Goal: Navigation & Orientation: Find specific page/section

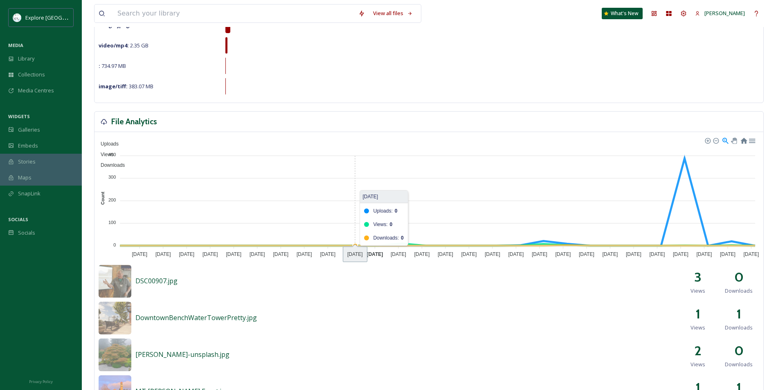
scroll to position [45, 0]
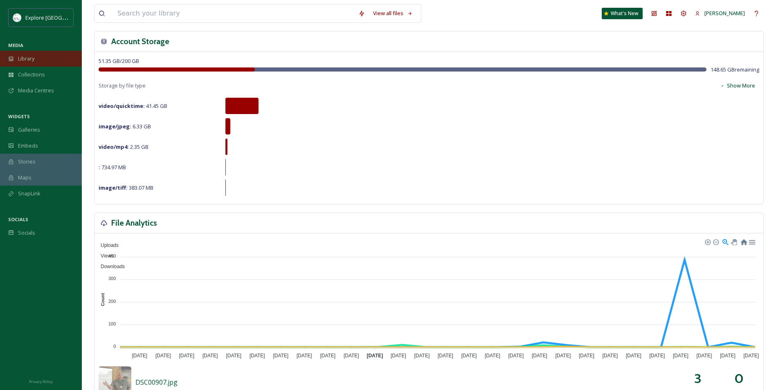
click at [36, 60] on div "Library" at bounding box center [41, 59] width 82 height 16
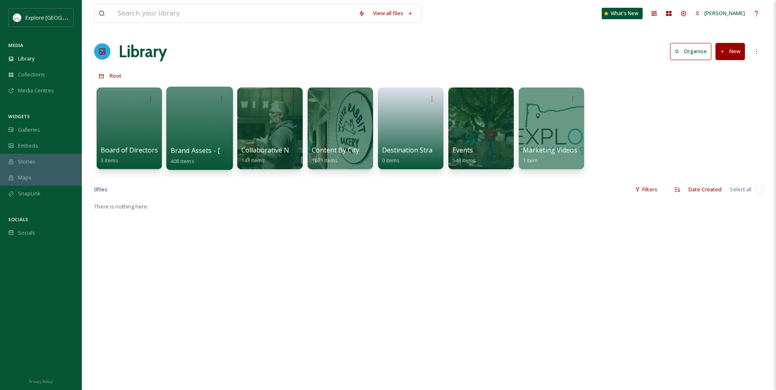
click at [193, 119] on div at bounding box center [199, 128] width 67 height 83
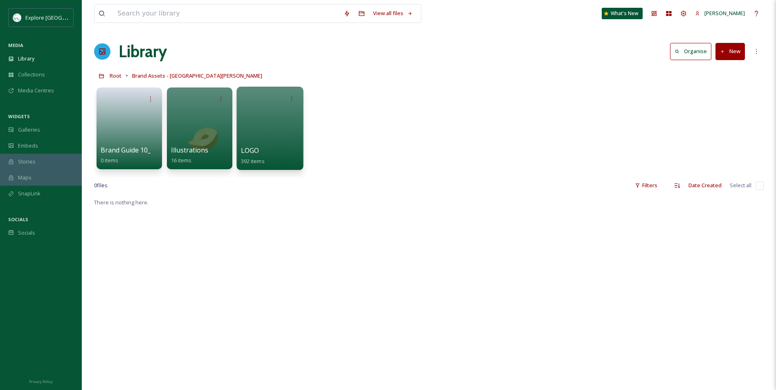
click at [250, 128] on div at bounding box center [269, 128] width 67 height 83
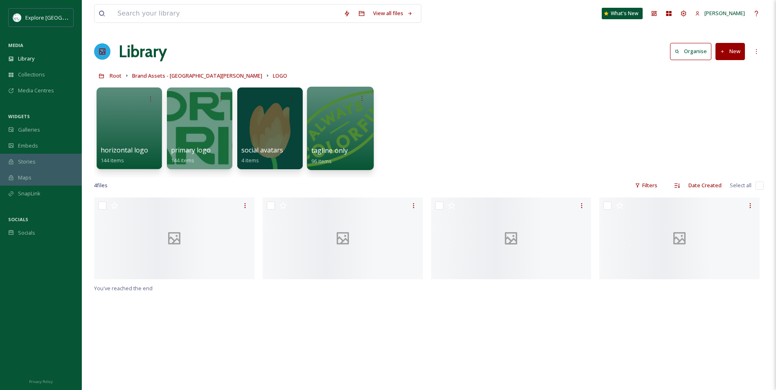
click at [348, 133] on div at bounding box center [340, 128] width 67 height 83
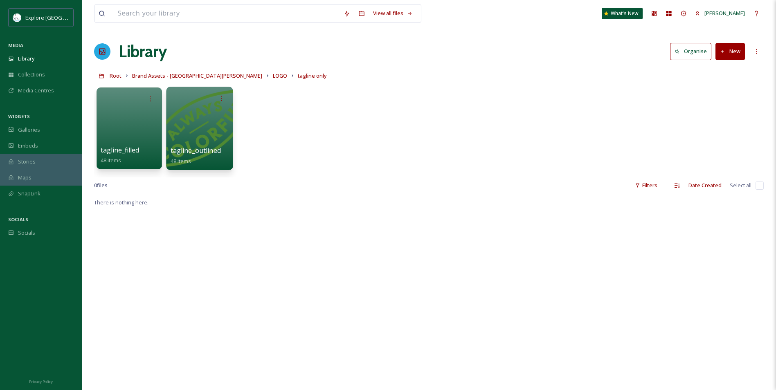
click at [221, 142] on div at bounding box center [199, 128] width 67 height 83
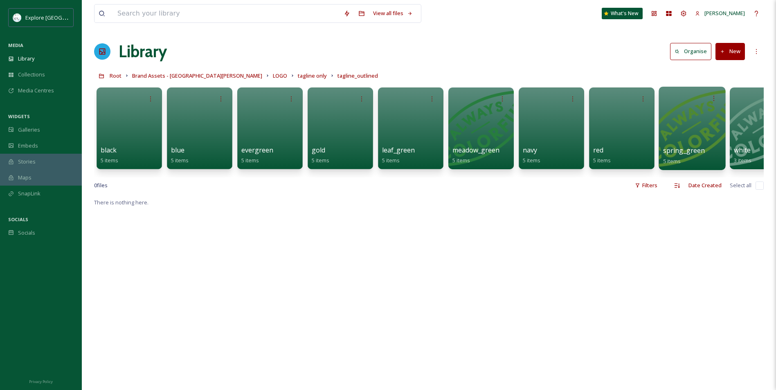
click at [675, 117] on div at bounding box center [692, 128] width 67 height 83
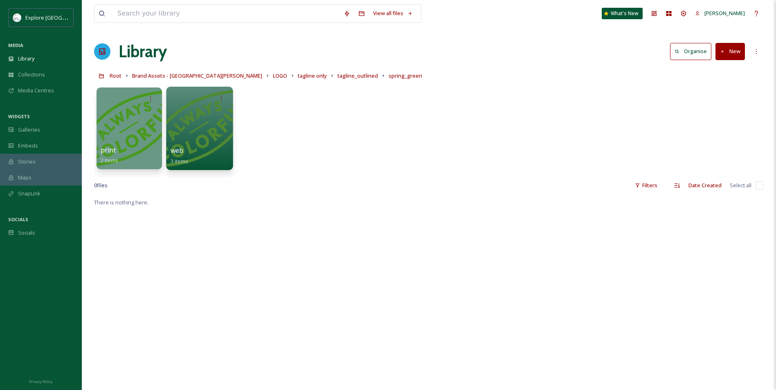
click at [206, 114] on div at bounding box center [199, 128] width 67 height 83
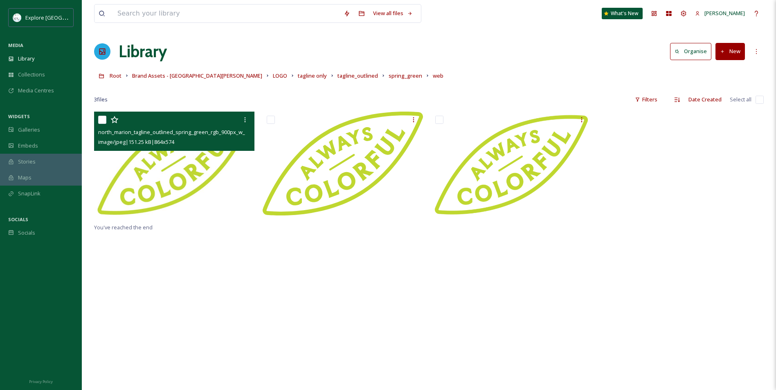
click at [195, 178] on img at bounding box center [174, 165] width 160 height 106
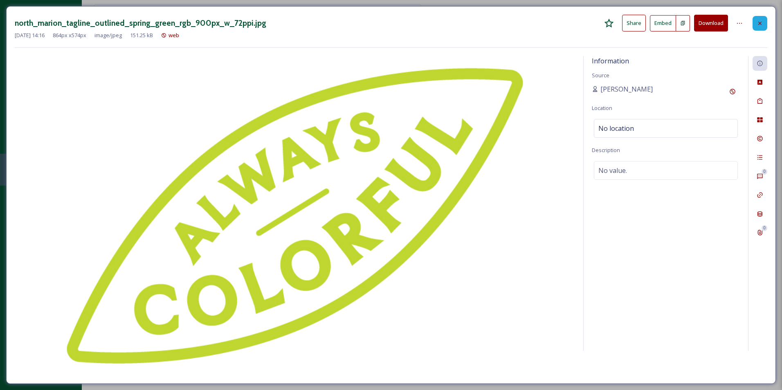
click at [762, 23] on icon at bounding box center [760, 23] width 7 height 7
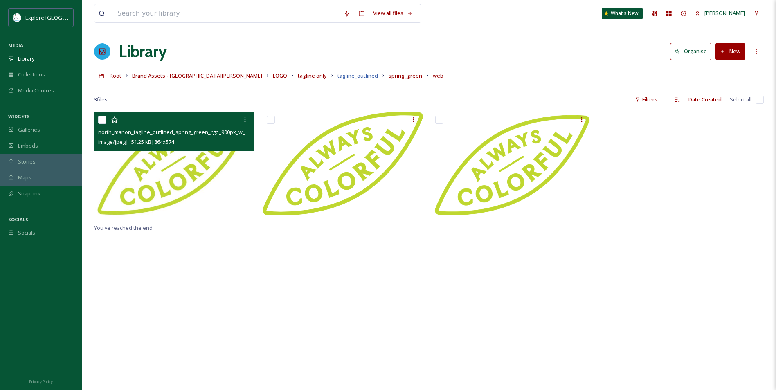
click at [338, 73] on span "tagline_outlined" at bounding box center [358, 75] width 41 height 7
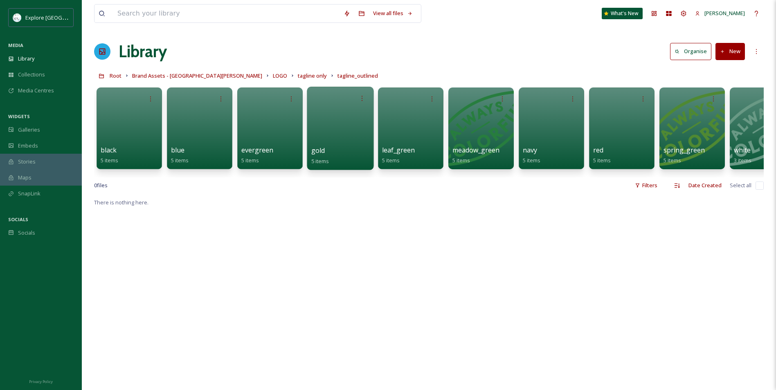
click at [329, 145] on div at bounding box center [340, 128] width 67 height 83
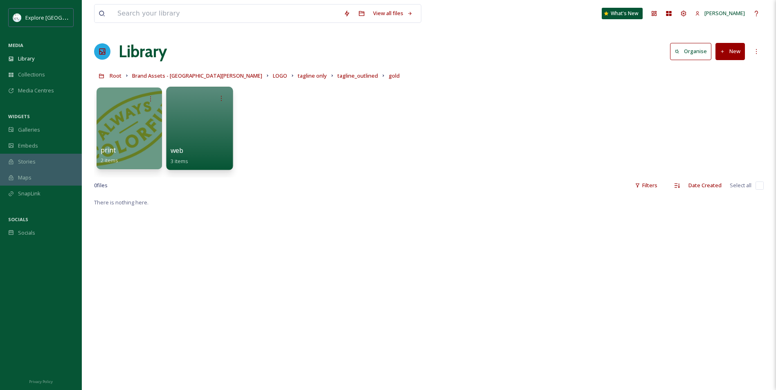
click at [211, 132] on div at bounding box center [199, 128] width 67 height 83
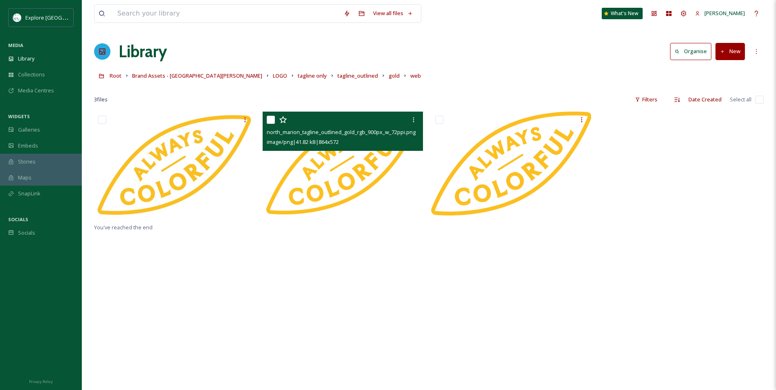
click at [364, 152] on img at bounding box center [343, 165] width 160 height 106
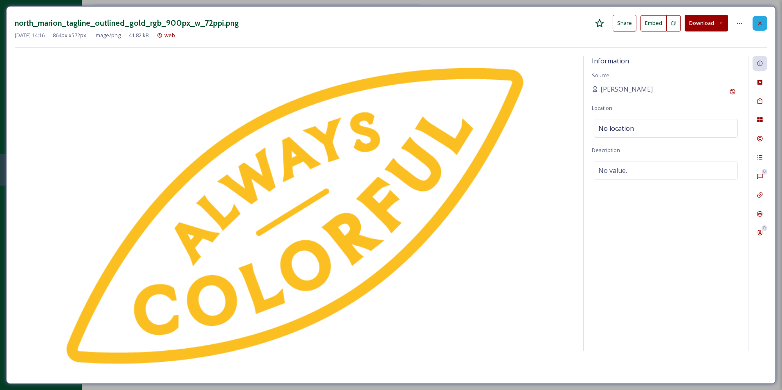
click at [763, 20] on icon at bounding box center [760, 23] width 7 height 7
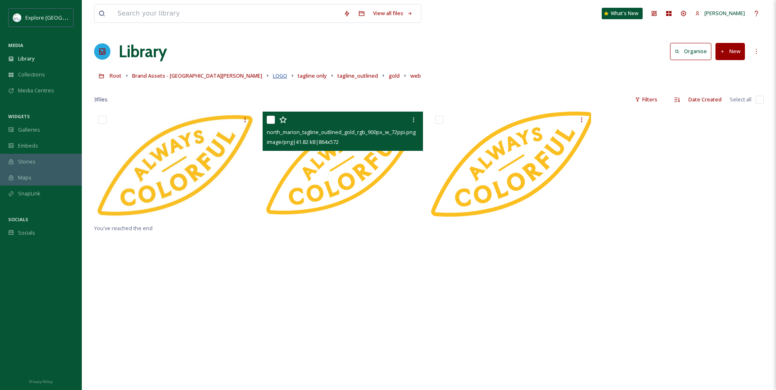
click at [273, 75] on span "LOGO" at bounding box center [280, 75] width 14 height 7
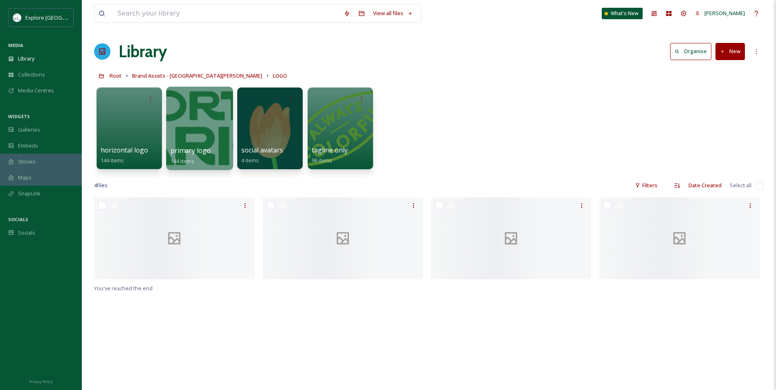
click at [196, 113] on div at bounding box center [199, 128] width 67 height 83
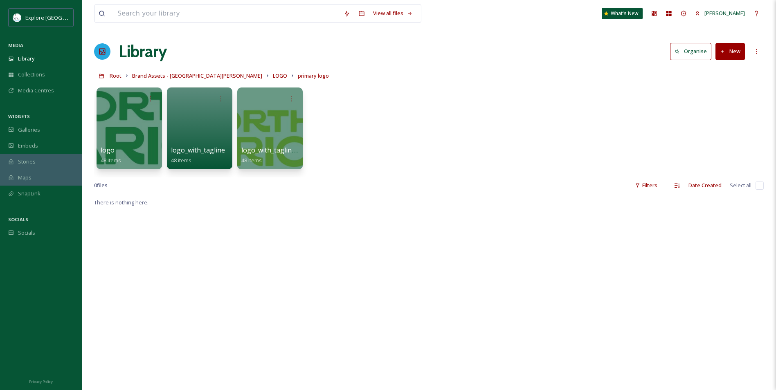
click at [195, 113] on div at bounding box center [199, 129] width 65 height 82
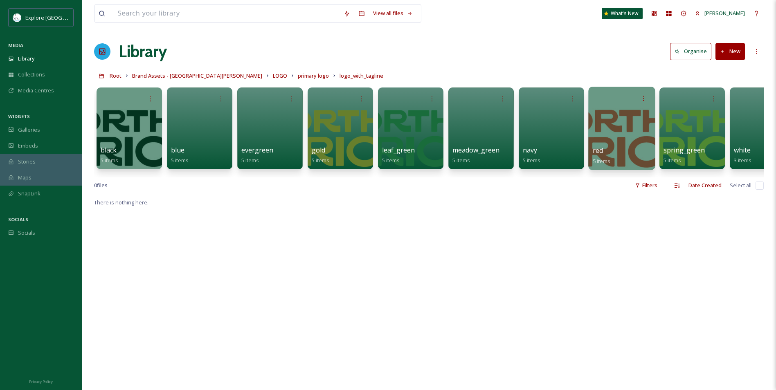
click at [643, 140] on div at bounding box center [621, 128] width 67 height 83
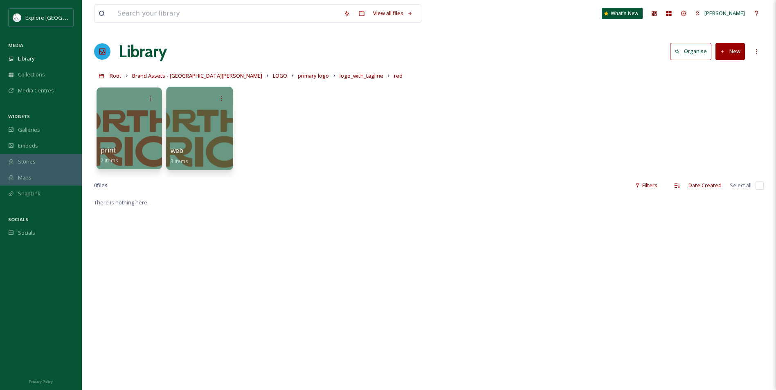
click at [190, 126] on div at bounding box center [199, 128] width 67 height 83
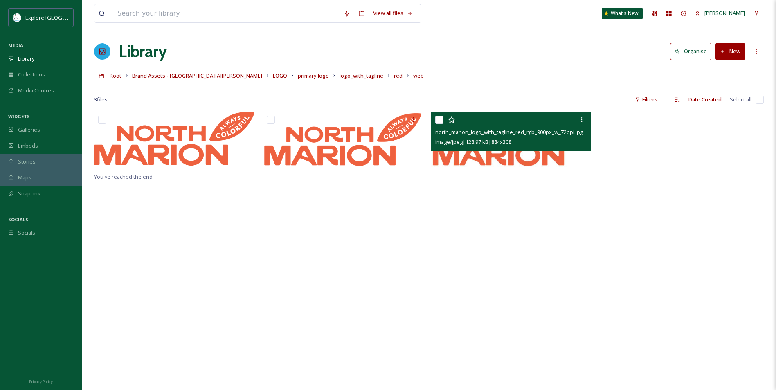
click at [481, 150] on div "north_marion_logo_with_tagline_red_rgb_900px_w_72ppi.jpg image/jpeg | 128.97 kB…" at bounding box center [511, 131] width 160 height 39
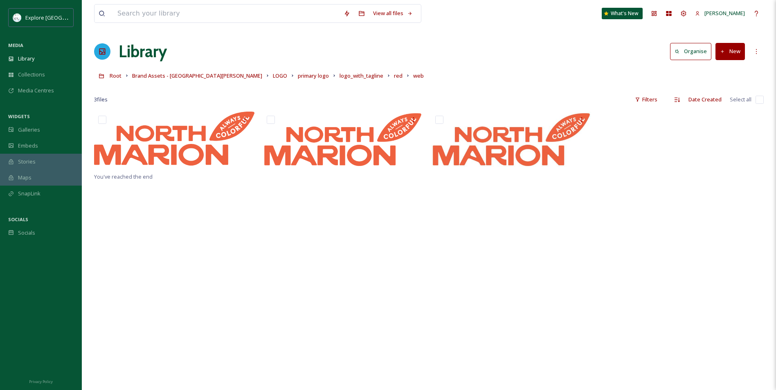
click at [335, 294] on div "You've reached the end" at bounding box center [429, 307] width 670 height 390
click at [176, 74] on span "Brand Assets - [GEOGRAPHIC_DATA][PERSON_NAME]" at bounding box center [197, 75] width 130 height 7
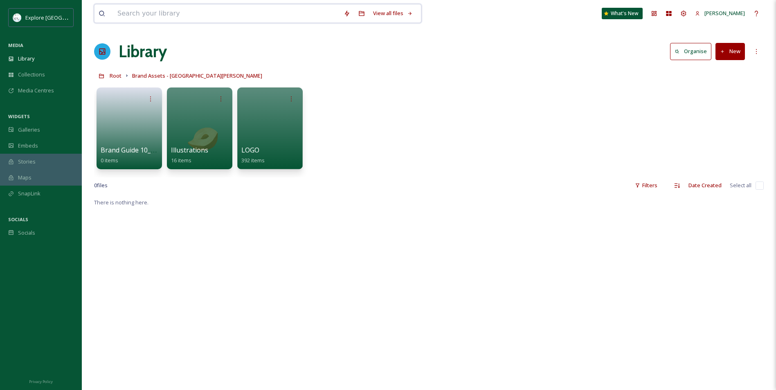
click at [288, 13] on input at bounding box center [226, 14] width 226 height 18
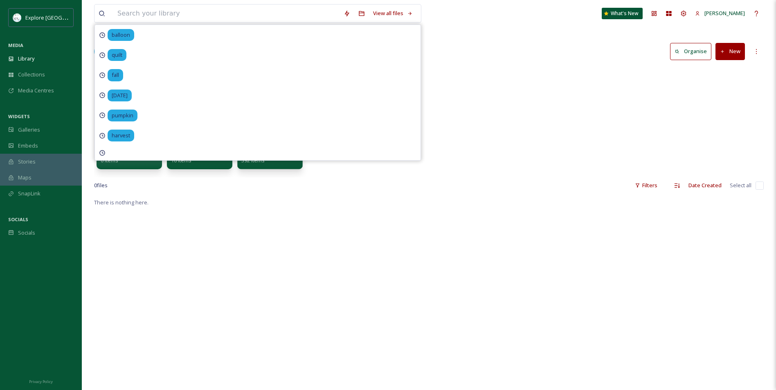
click at [484, 110] on div "Brand Guide 10_2025 0 items Illustrations 16 items LOGO 392 items" at bounding box center [429, 130] width 670 height 94
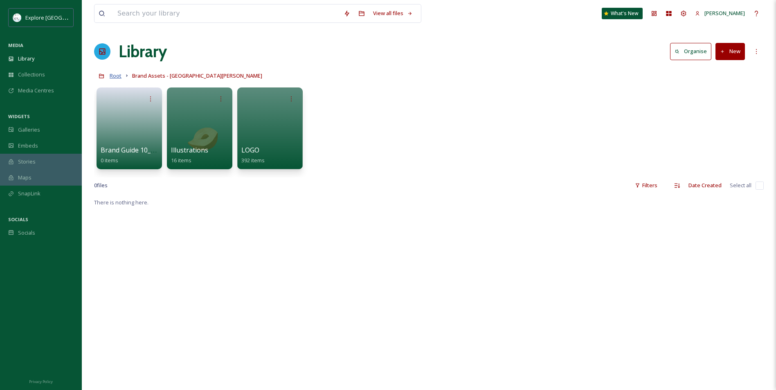
click at [119, 73] on span "Root" at bounding box center [116, 75] width 12 height 7
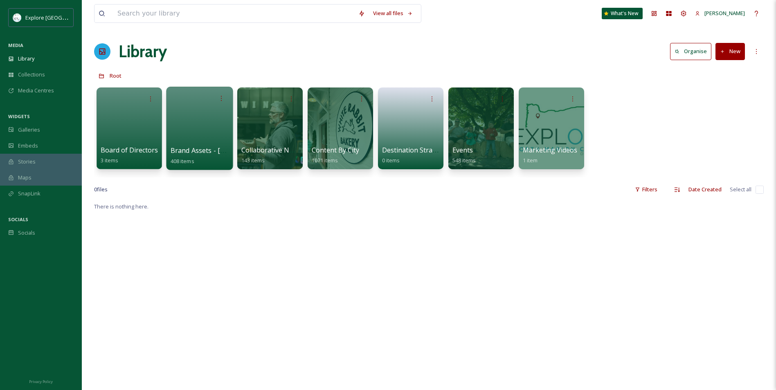
click at [219, 146] on div "Brand Assets - [GEOGRAPHIC_DATA][PERSON_NAME] 408 items" at bounding box center [200, 156] width 59 height 20
click at [185, 149] on span "Brand Assets - [GEOGRAPHIC_DATA][PERSON_NAME]" at bounding box center [255, 150] width 168 height 9
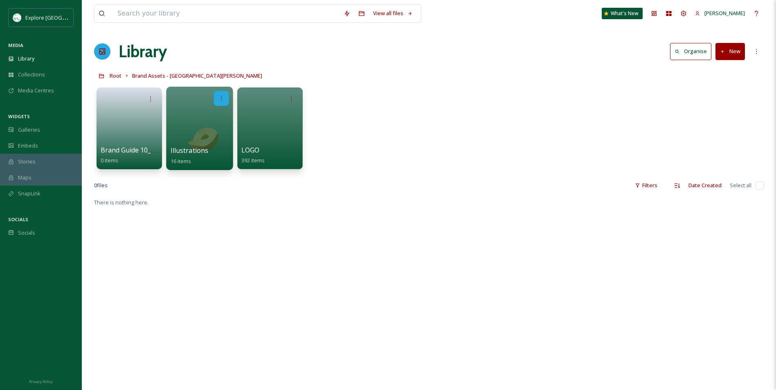
click at [227, 95] on div at bounding box center [221, 98] width 15 height 15
click at [166, 99] on div at bounding box center [199, 128] width 67 height 83
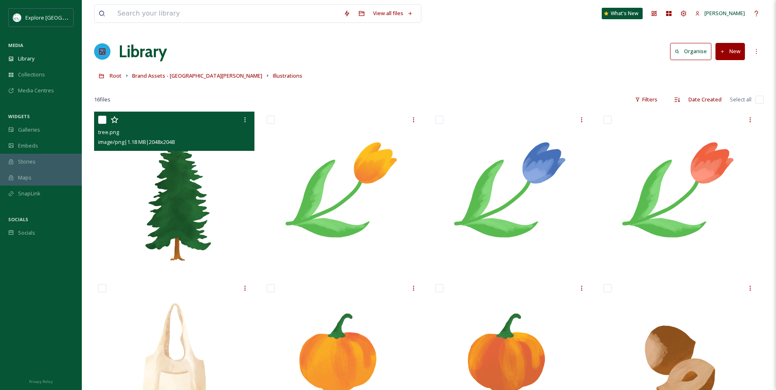
click at [213, 195] on img at bounding box center [174, 192] width 160 height 160
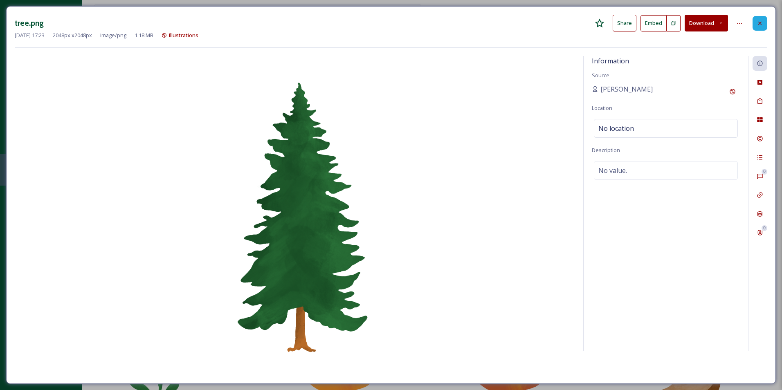
click at [760, 22] on icon at bounding box center [760, 23] width 7 height 7
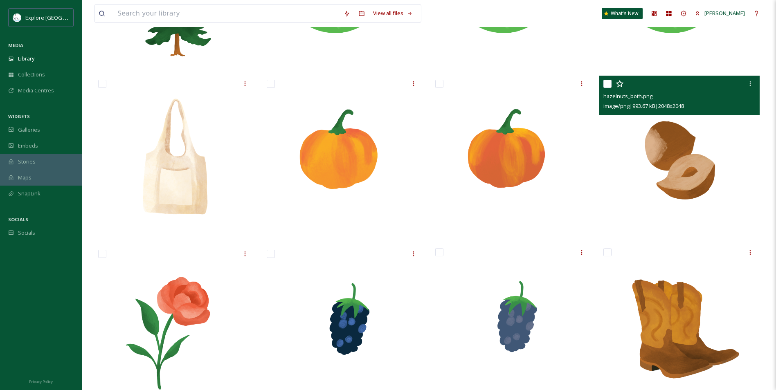
scroll to position [286, 0]
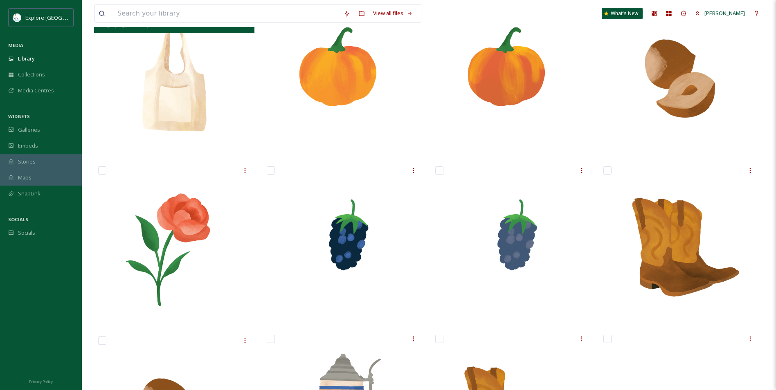
click at [204, 126] on img at bounding box center [174, 74] width 160 height 160
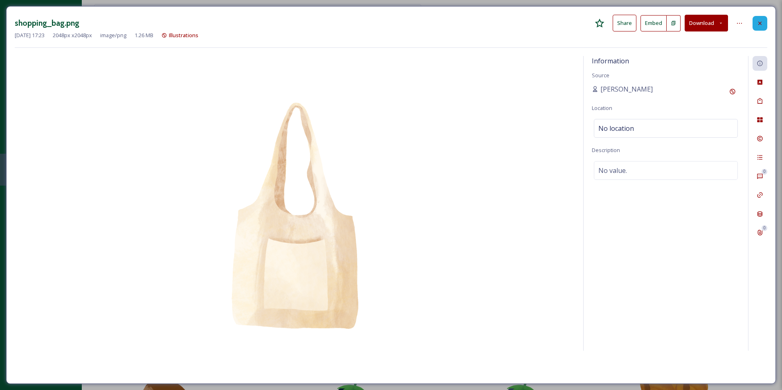
click at [756, 18] on div at bounding box center [760, 23] width 15 height 15
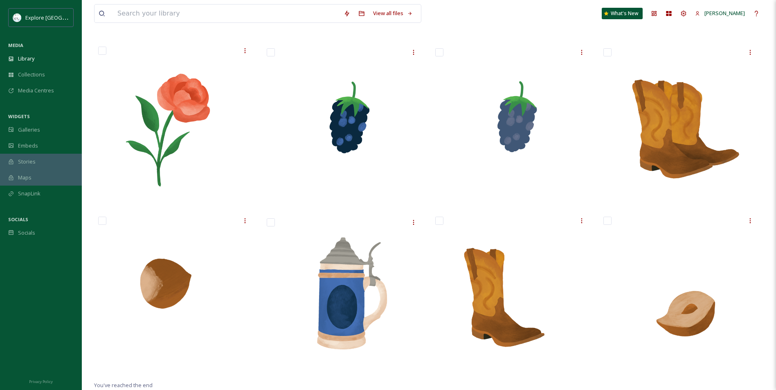
scroll to position [406, 0]
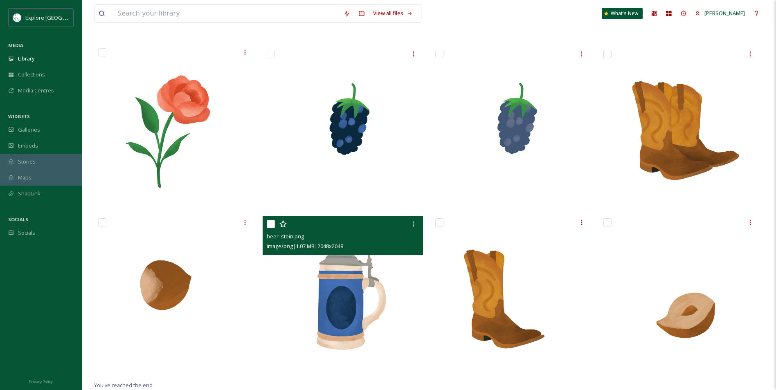
click at [365, 312] on img at bounding box center [343, 296] width 160 height 160
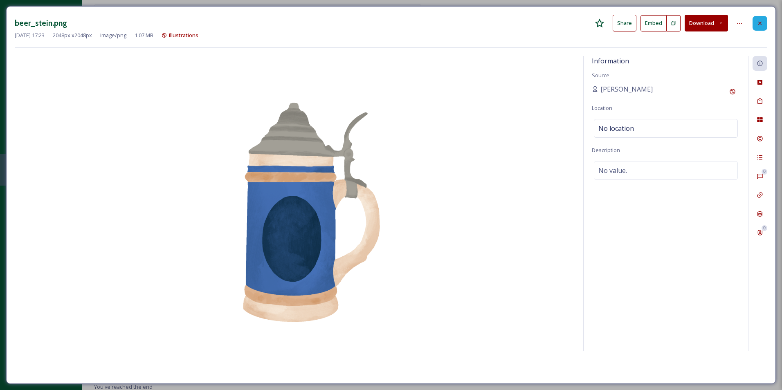
click at [763, 22] on icon at bounding box center [760, 23] width 7 height 7
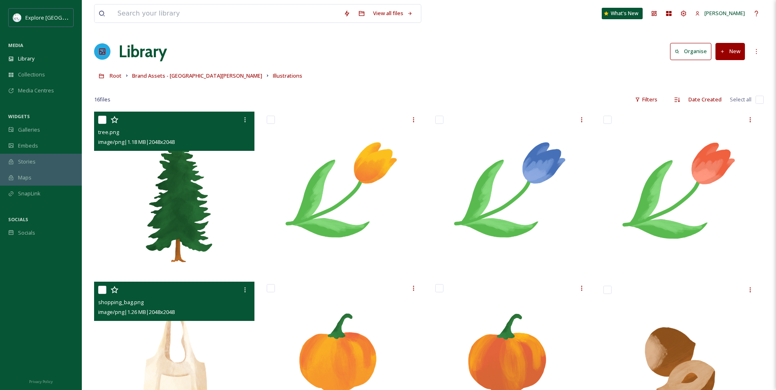
click at [503, 78] on div "Root Brand Assets - North [PERSON_NAME] Illustrations" at bounding box center [429, 76] width 670 height 16
click at [184, 74] on span "Brand Assets - [GEOGRAPHIC_DATA][PERSON_NAME]" at bounding box center [197, 75] width 130 height 7
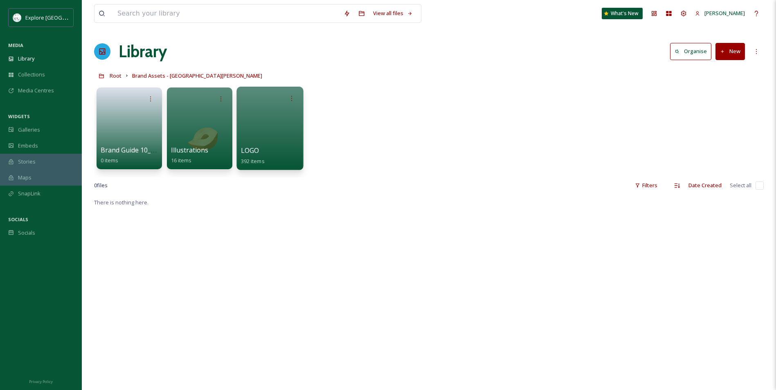
click at [263, 126] on div at bounding box center [269, 128] width 67 height 83
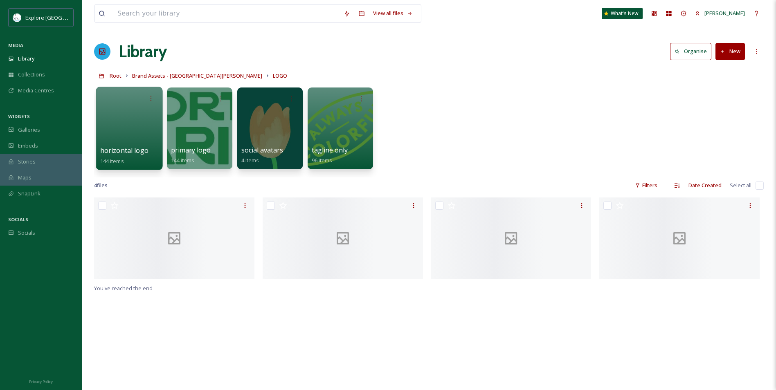
click at [116, 135] on div at bounding box center [129, 128] width 67 height 83
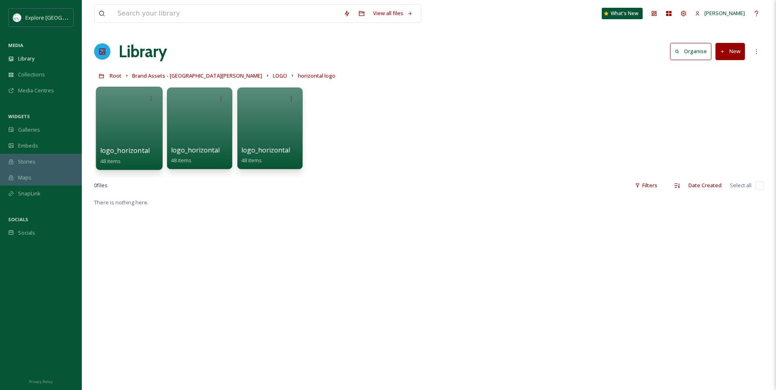
click at [134, 149] on span "logo_horizontal" at bounding box center [125, 150] width 50 height 9
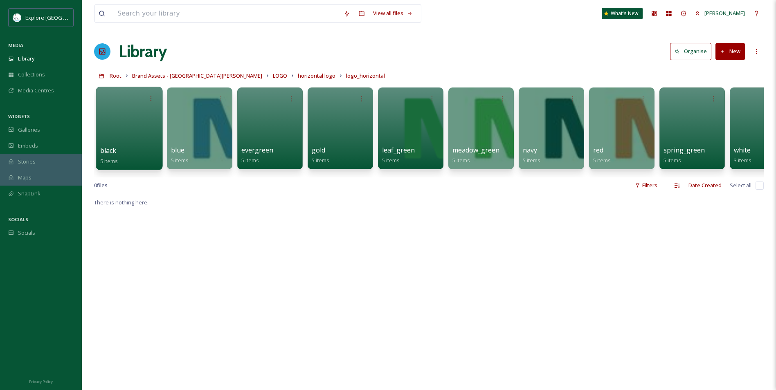
click at [146, 148] on div "black 5 items" at bounding box center [129, 156] width 59 height 20
click at [124, 134] on div at bounding box center [129, 128] width 67 height 83
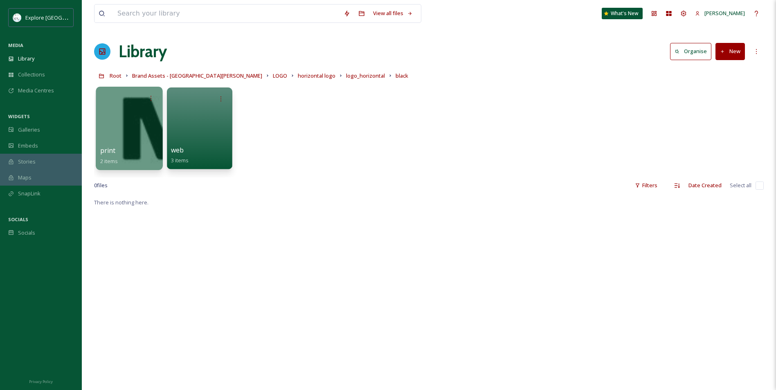
click at [144, 144] on div at bounding box center [129, 128] width 67 height 83
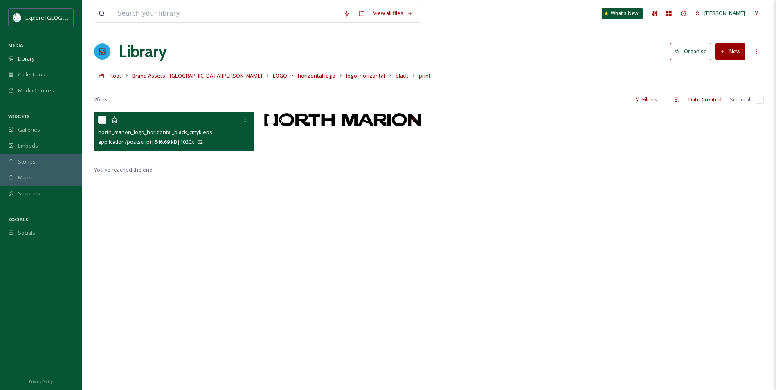
click at [152, 129] on span "north_marion_logo_horizontal_black_cmyk.eps" at bounding box center [155, 131] width 114 height 7
click at [197, 117] on div at bounding box center [175, 120] width 154 height 15
drag, startPoint x: 197, startPoint y: 117, endPoint x: 228, endPoint y: 141, distance: 39.6
click at [228, 141] on div "application/postscript | 646.69 kB | 1020 x 102" at bounding box center [175, 142] width 154 height 10
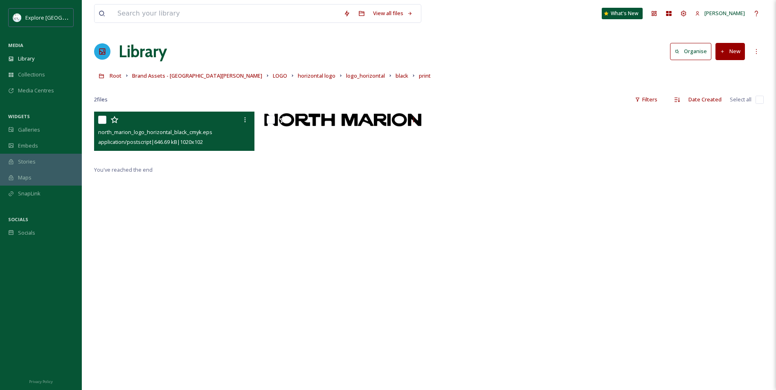
click at [237, 136] on div "north_marion_logo_horizontal_black_cmyk.eps" at bounding box center [175, 132] width 154 height 10
click at [304, 125] on div at bounding box center [344, 120] width 154 height 15
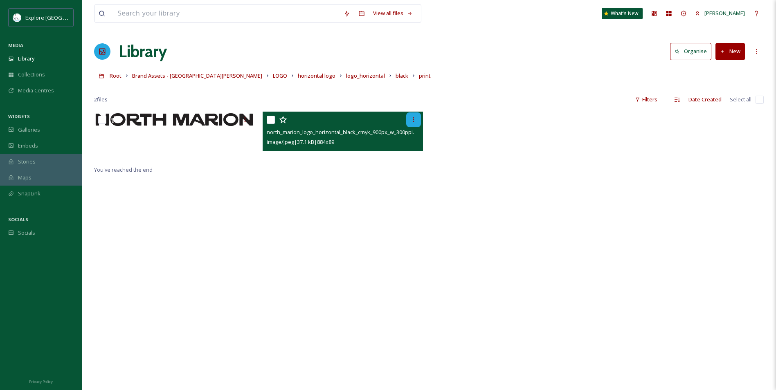
click at [406, 123] on div at bounding box center [413, 120] width 15 height 15
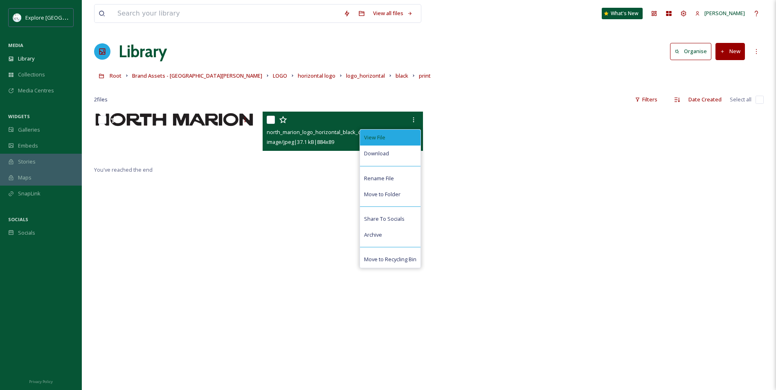
click at [403, 132] on div "View File" at bounding box center [390, 138] width 61 height 16
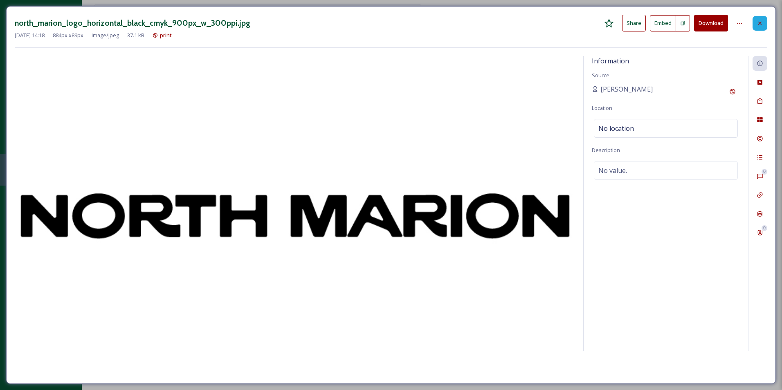
click at [762, 22] on icon at bounding box center [760, 23] width 7 height 7
